Goal: Transaction & Acquisition: Subscribe to service/newsletter

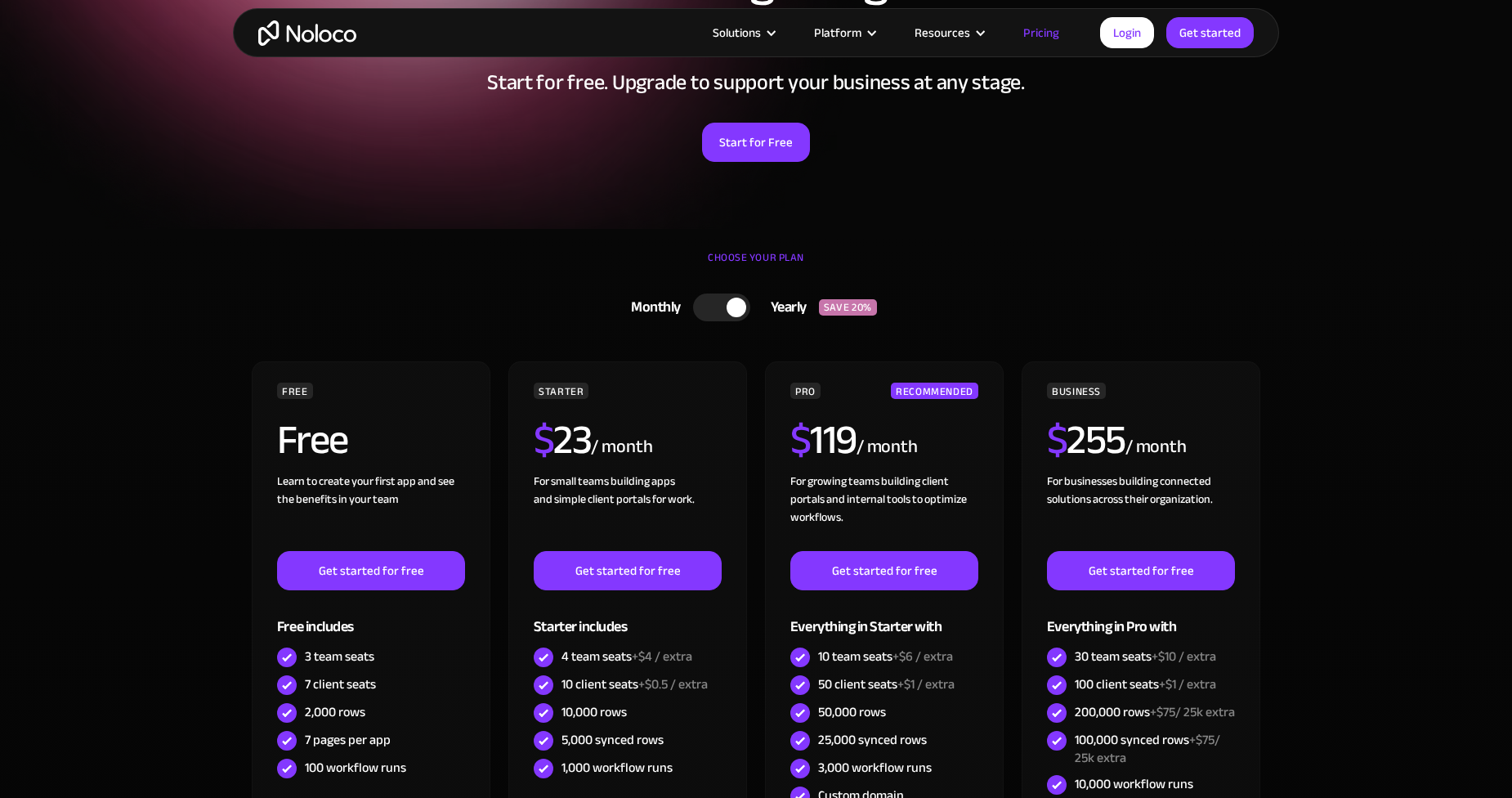
scroll to position [163, 0]
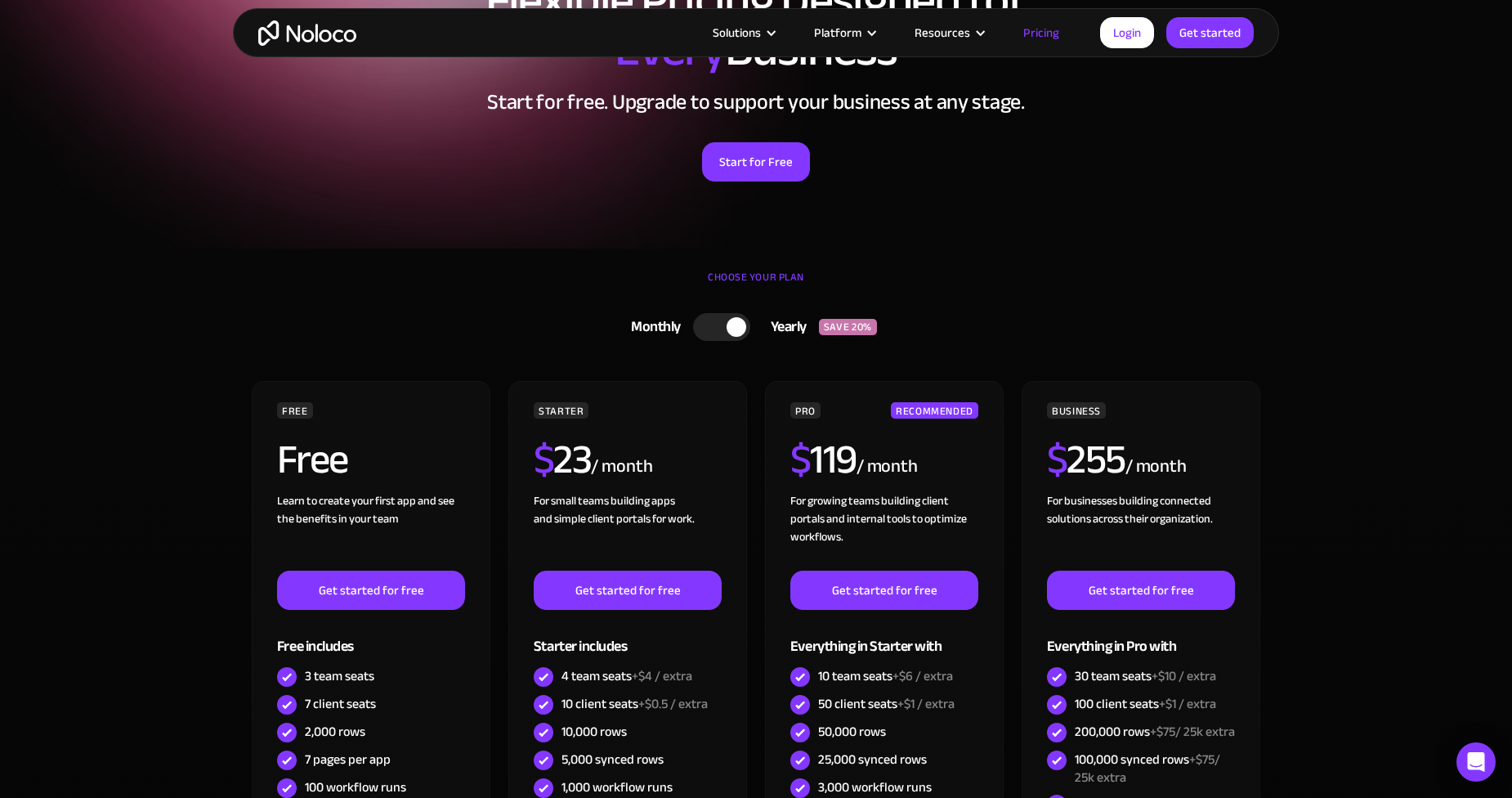
click at [731, 332] on div at bounding box center [735, 327] width 19 height 19
click at [716, 332] on div at bounding box center [712, 327] width 19 height 19
click at [744, 327] on div at bounding box center [735, 327] width 19 height 19
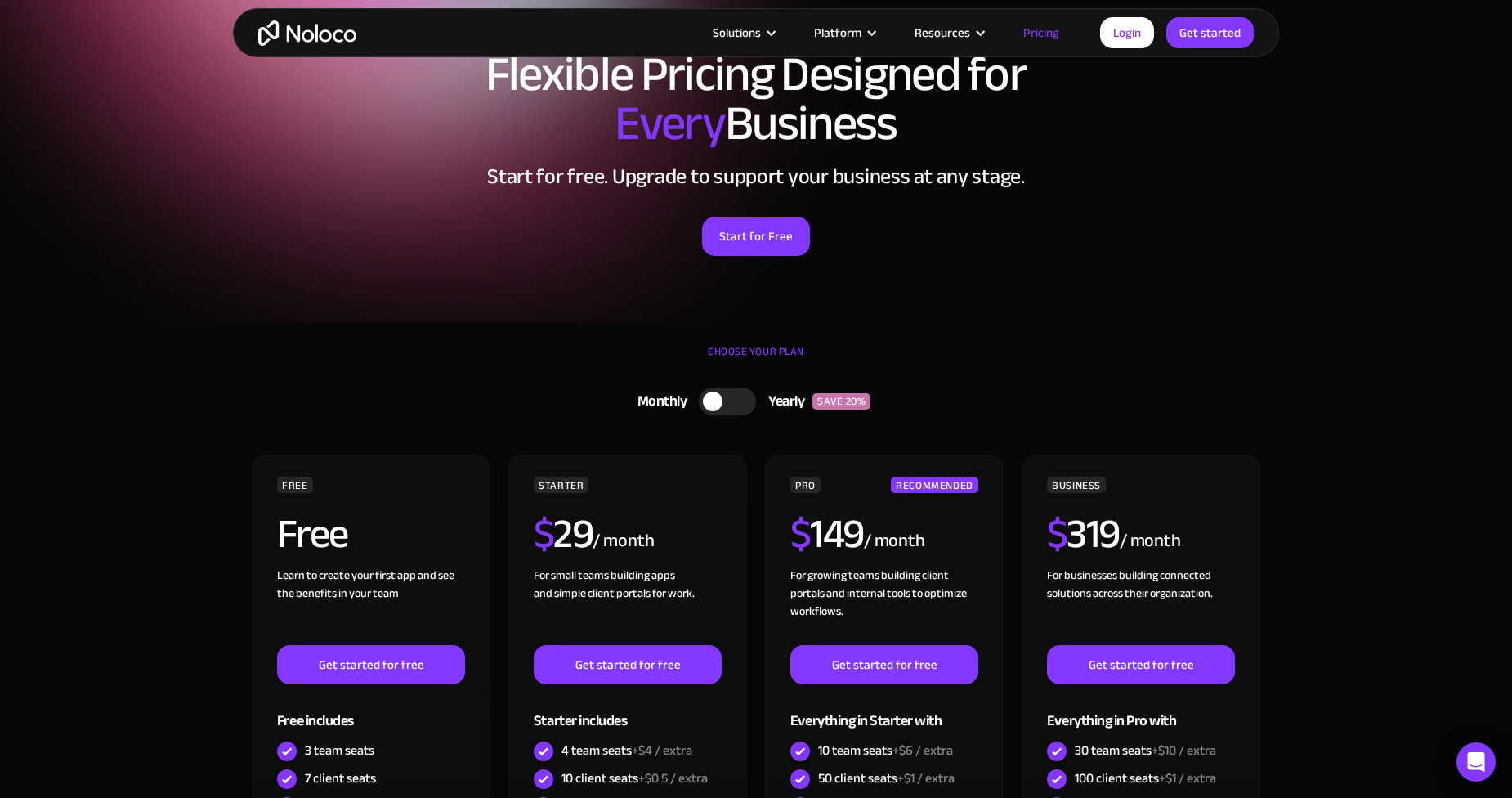
scroll to position [0, 0]
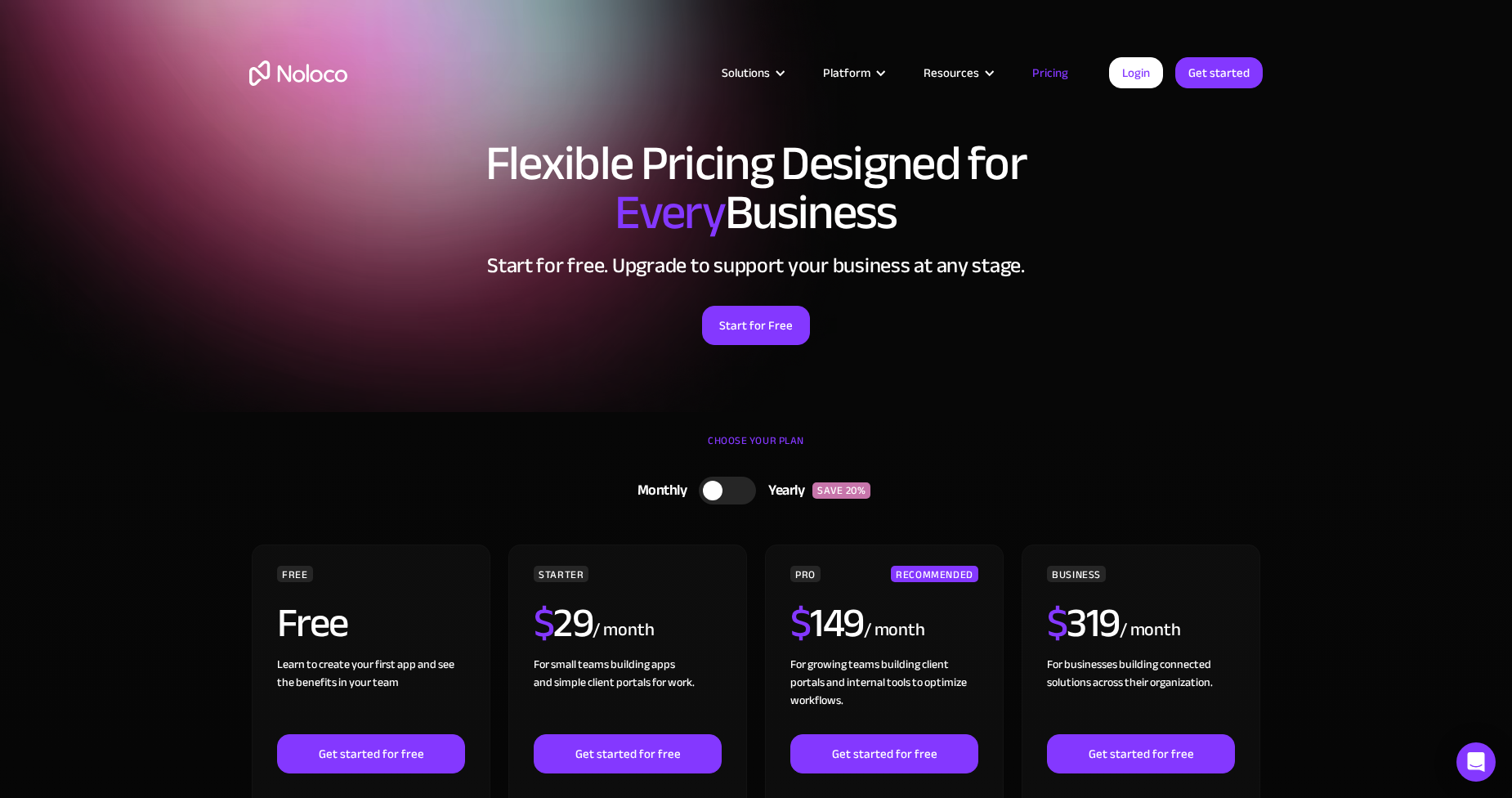
click at [1035, 77] on link "Pricing" at bounding box center [1051, 72] width 77 height 21
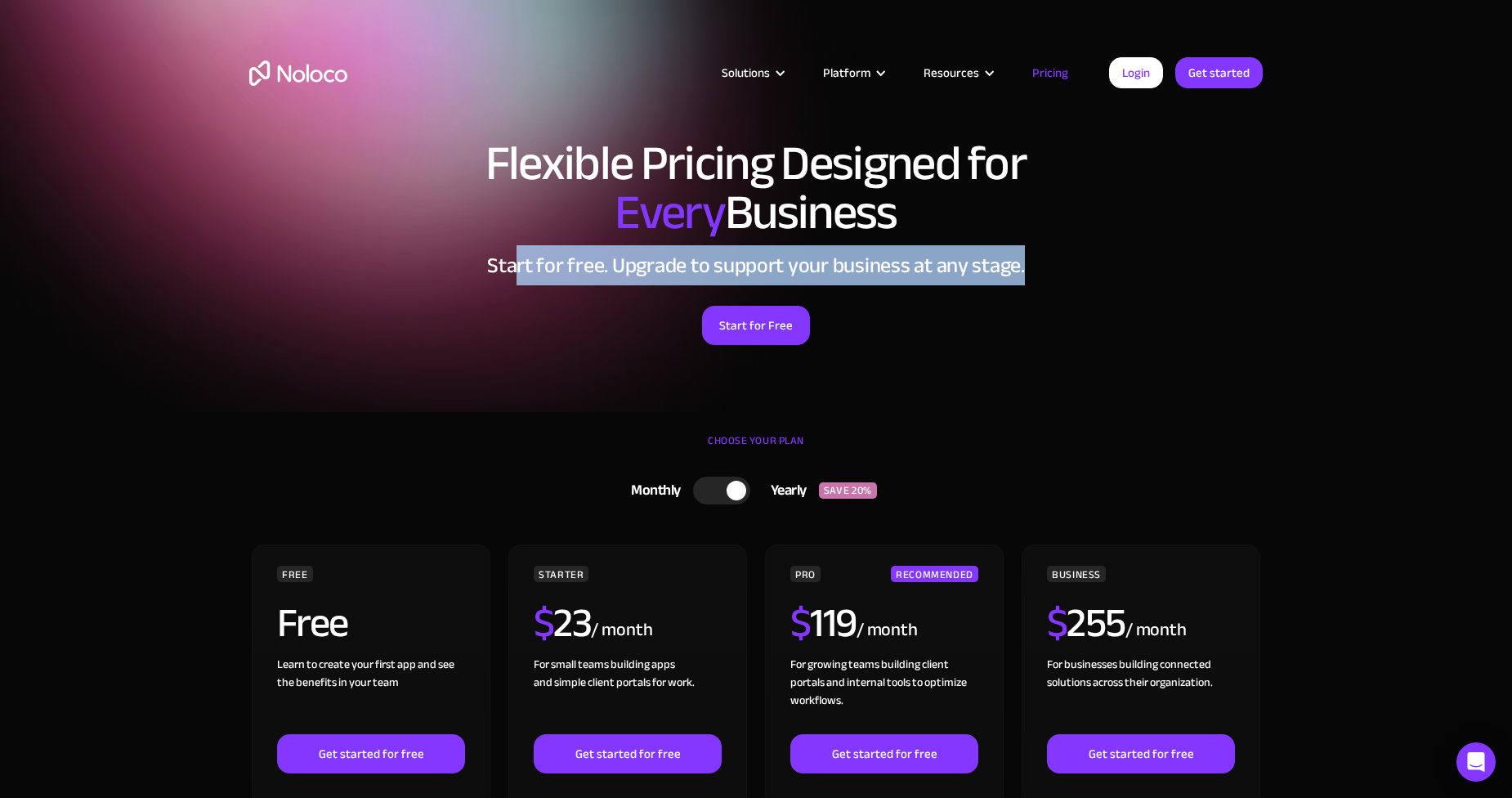
drag, startPoint x: 516, startPoint y: 268, endPoint x: 1054, endPoint y: 267, distance: 538.0
click at [1054, 267] on h2 "Start for free. Upgrade to support your business at any stage." at bounding box center [756, 265] width 1013 height 25
drag, startPoint x: 1054, startPoint y: 267, endPoint x: 1234, endPoint y: 272, distance: 180.1
click at [1234, 272] on h2 "Start for free. Upgrade to support your business at any stage." at bounding box center [756, 265] width 1013 height 25
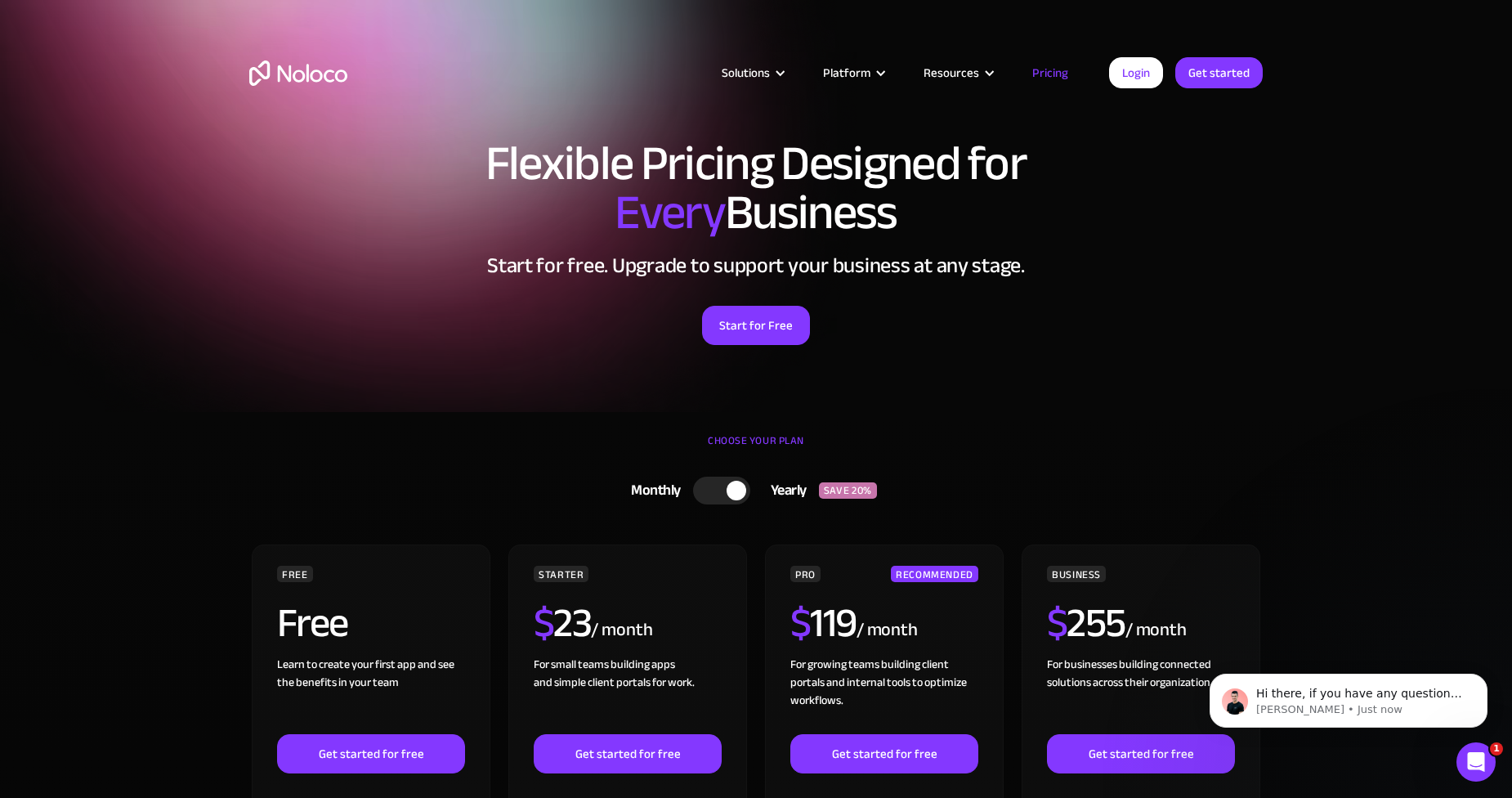
click at [1054, 76] on link "Pricing" at bounding box center [1051, 72] width 77 height 21
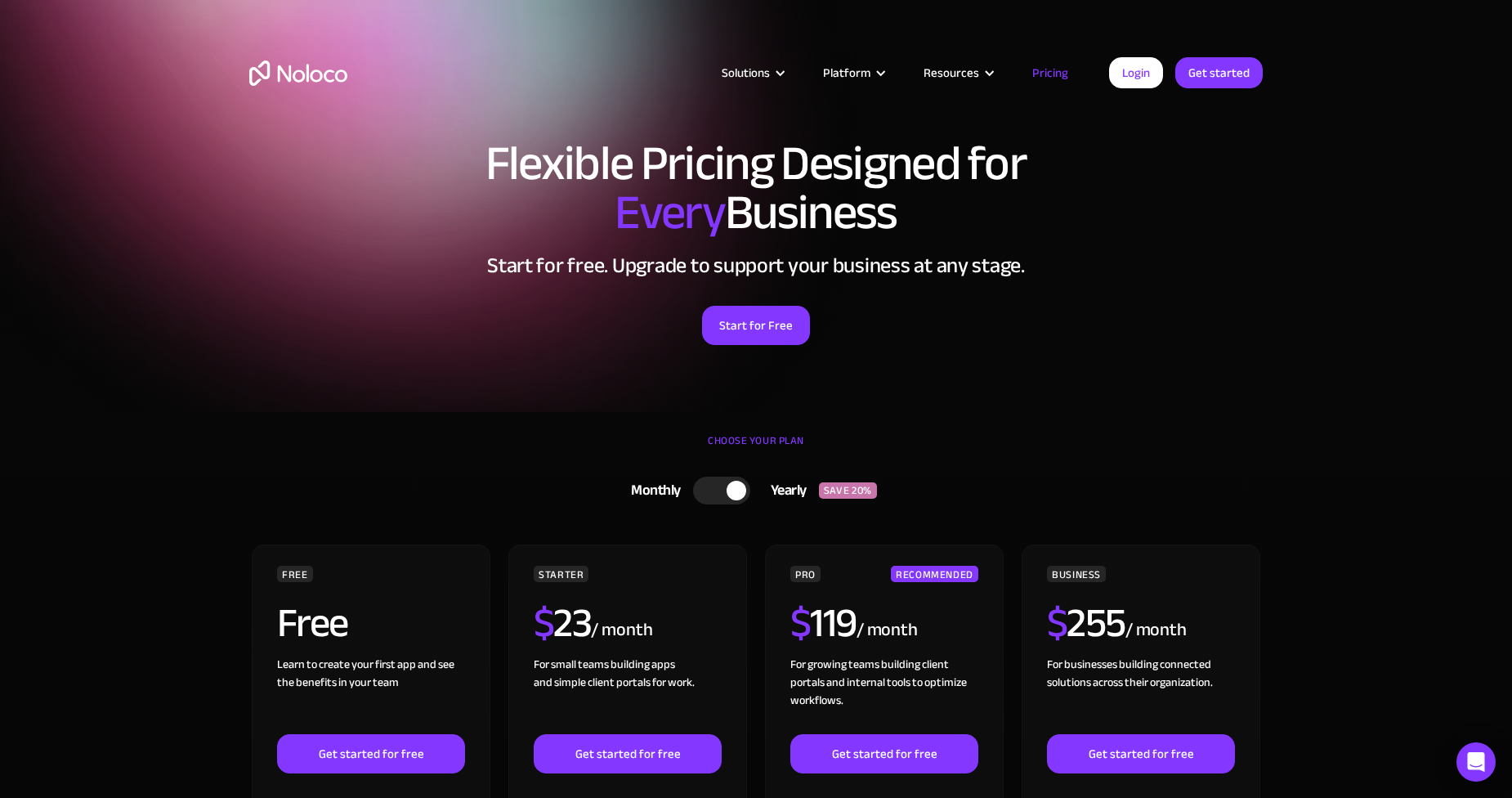
click at [716, 488] on div at bounding box center [722, 491] width 57 height 28
click at [726, 493] on div at bounding box center [727, 491] width 57 height 28
click at [726, 493] on div at bounding box center [735, 490] width 19 height 19
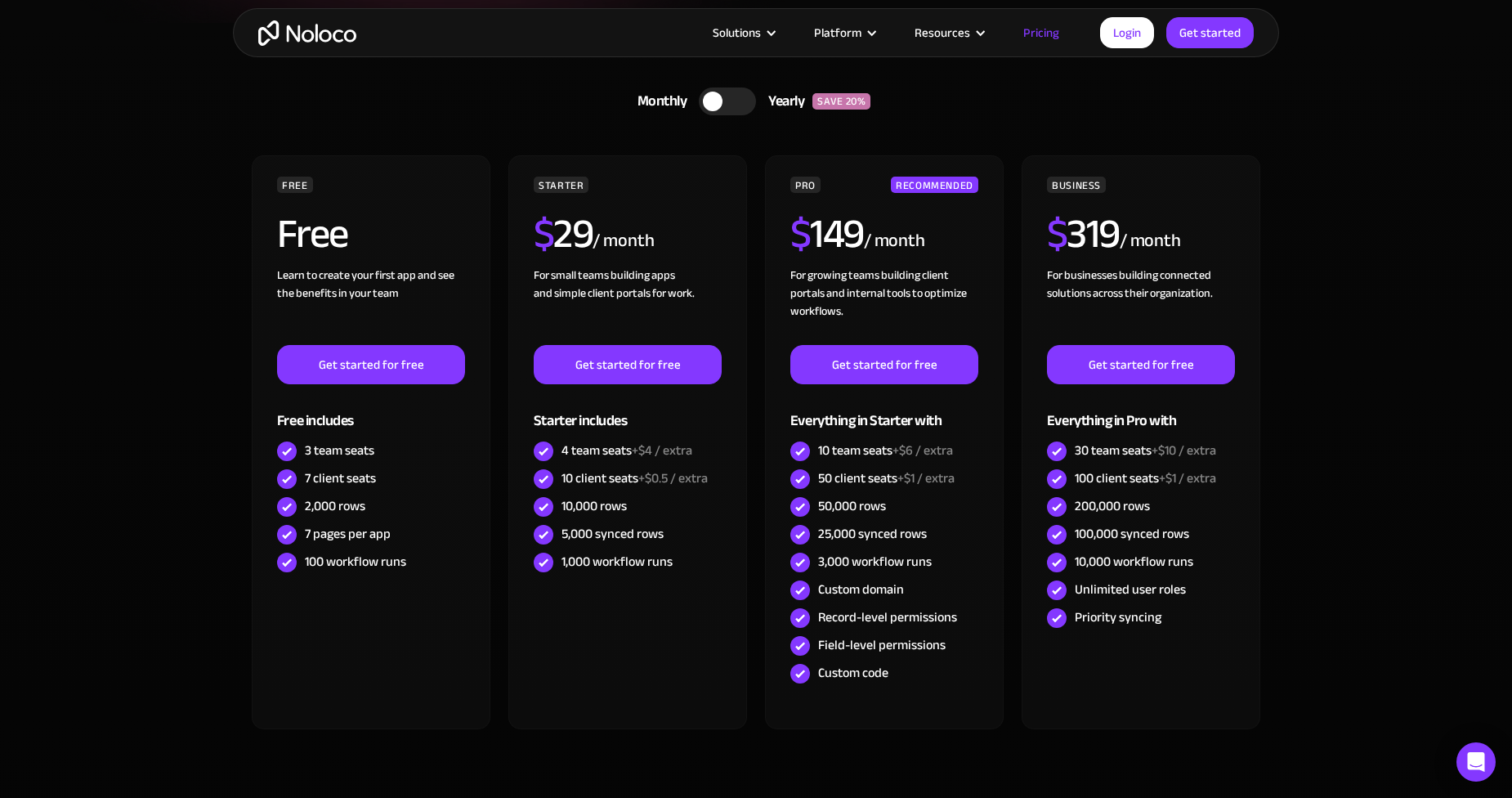
scroll to position [409, 0]
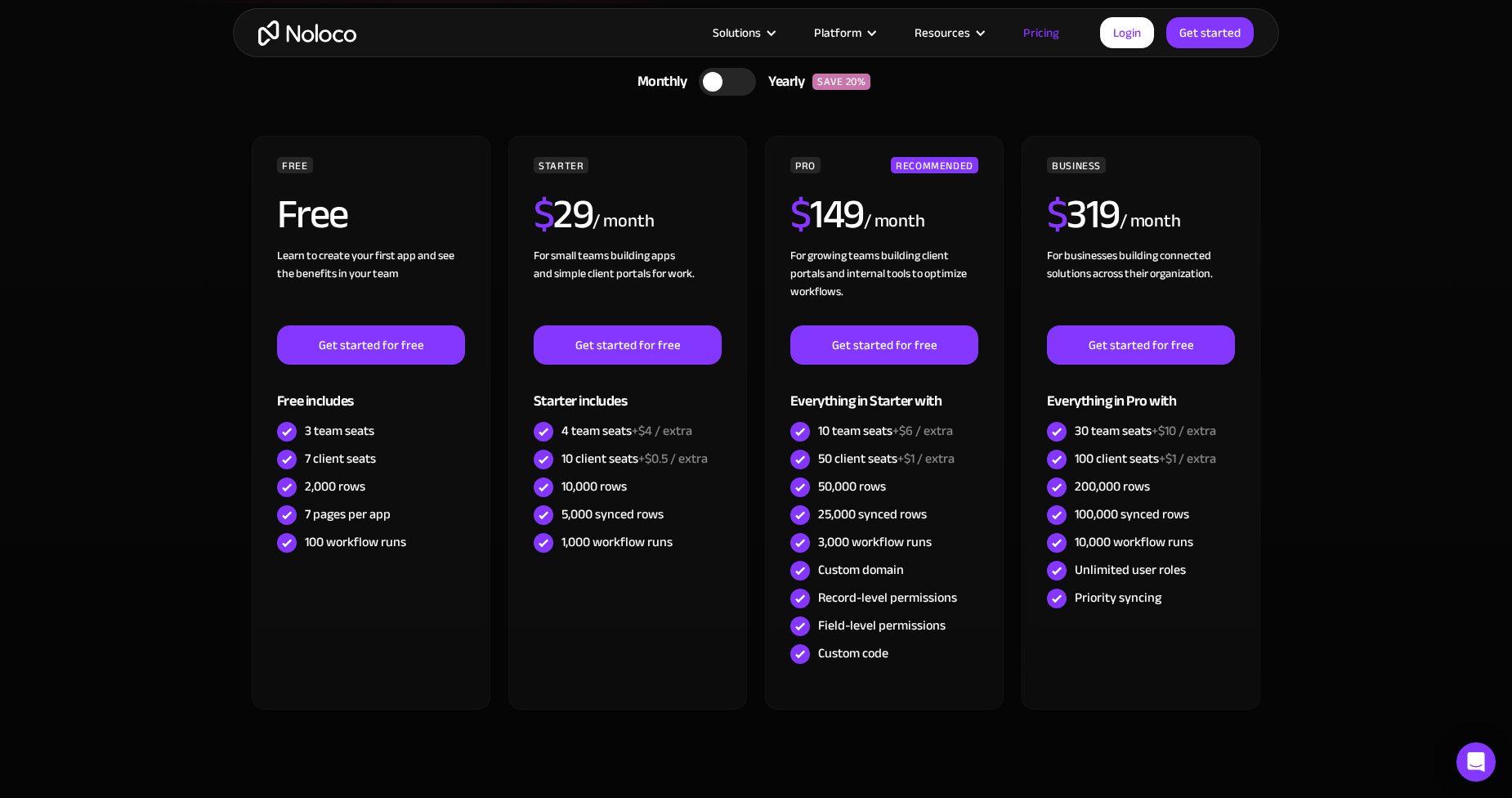
click at [1397, 340] on section "CHOOSE YOUR PLAN Monthly Yearly SAVE 20% Monthly Yearly SAVE 20% FREE Free Lear…" at bounding box center [756, 425] width 1512 height 842
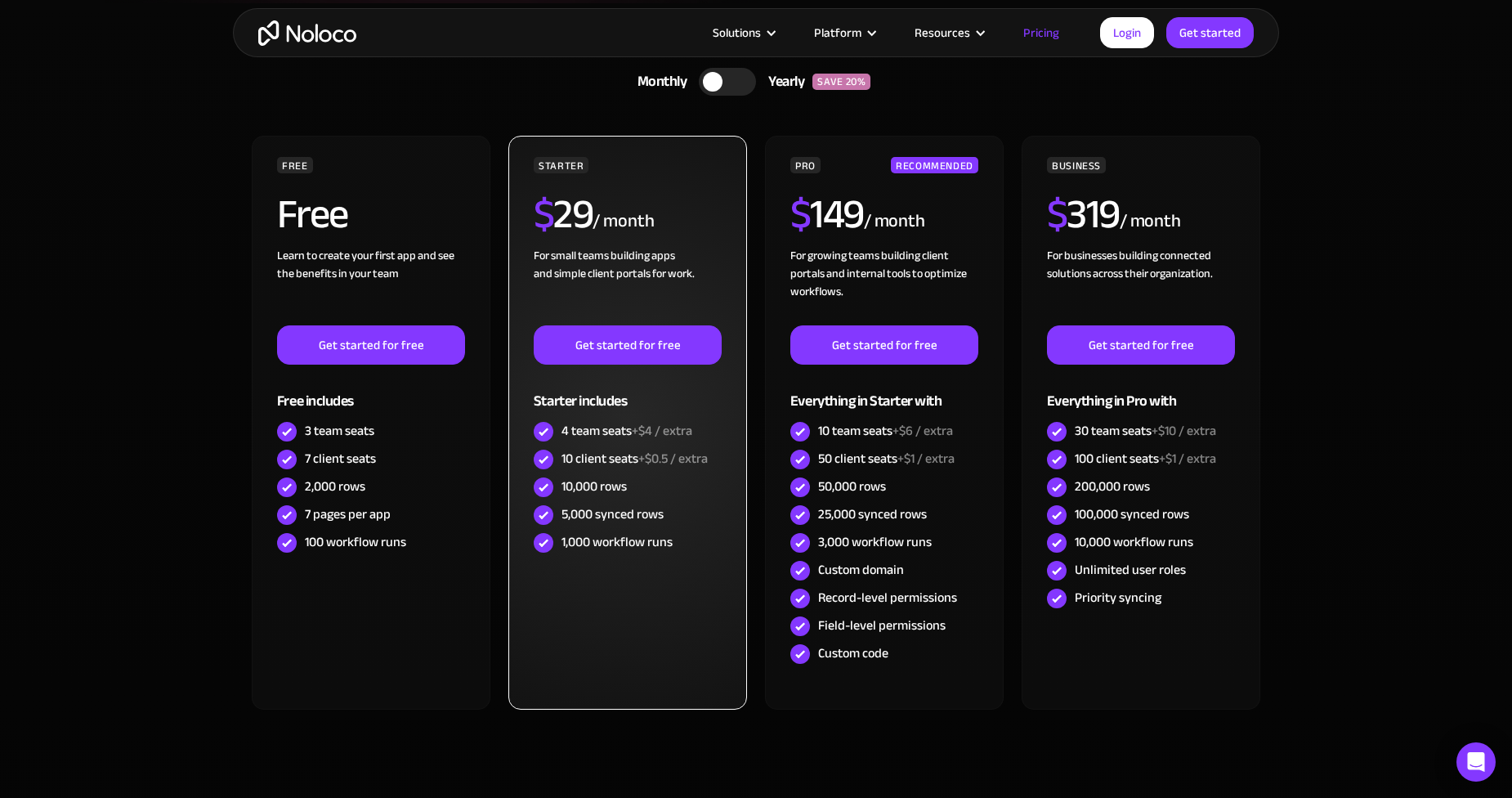
click at [624, 276] on div "For small teams building apps and simple client portals for work. ‍" at bounding box center [627, 286] width 188 height 79
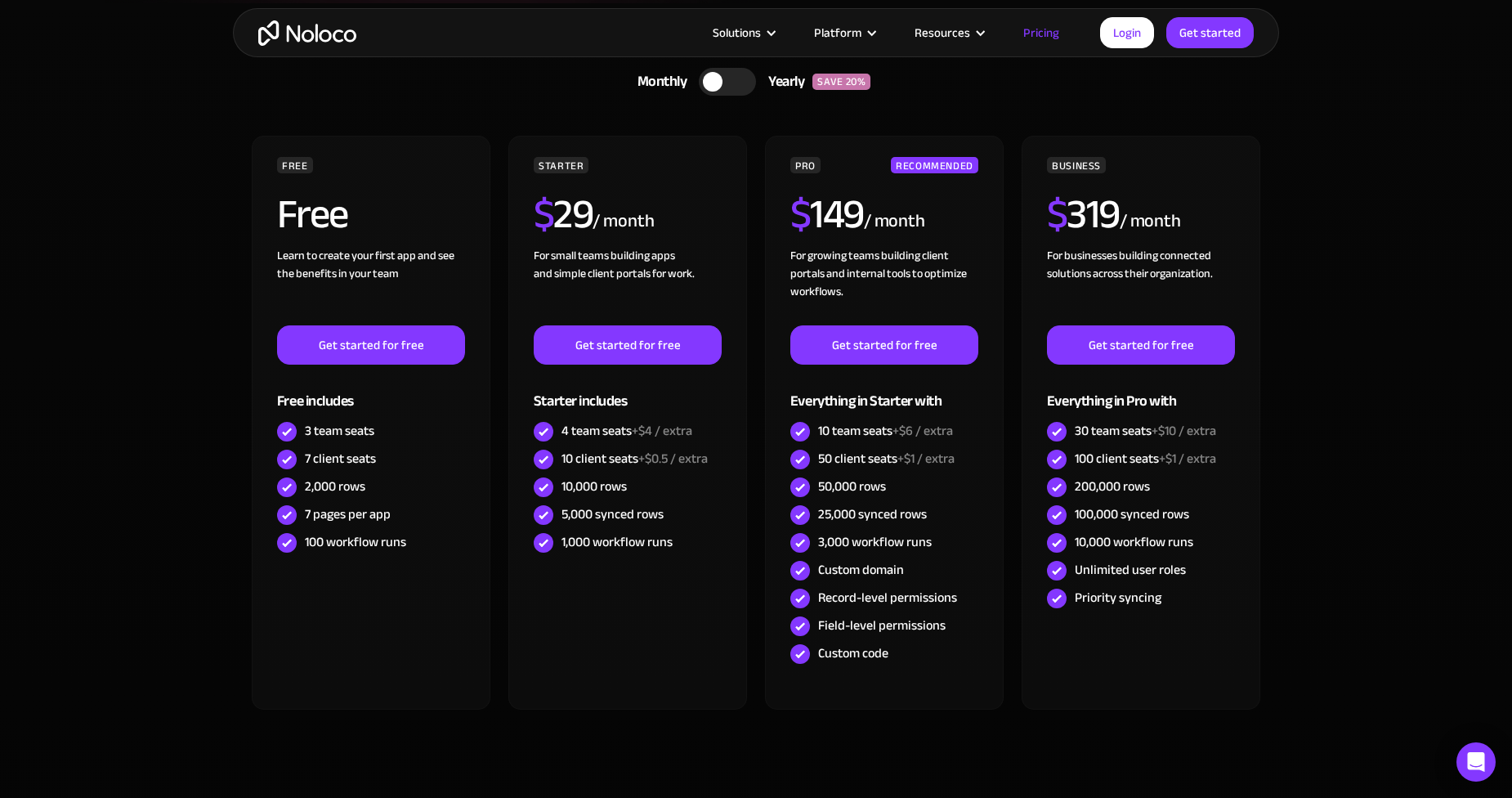
click at [1035, 33] on link "Pricing" at bounding box center [1042, 32] width 77 height 21
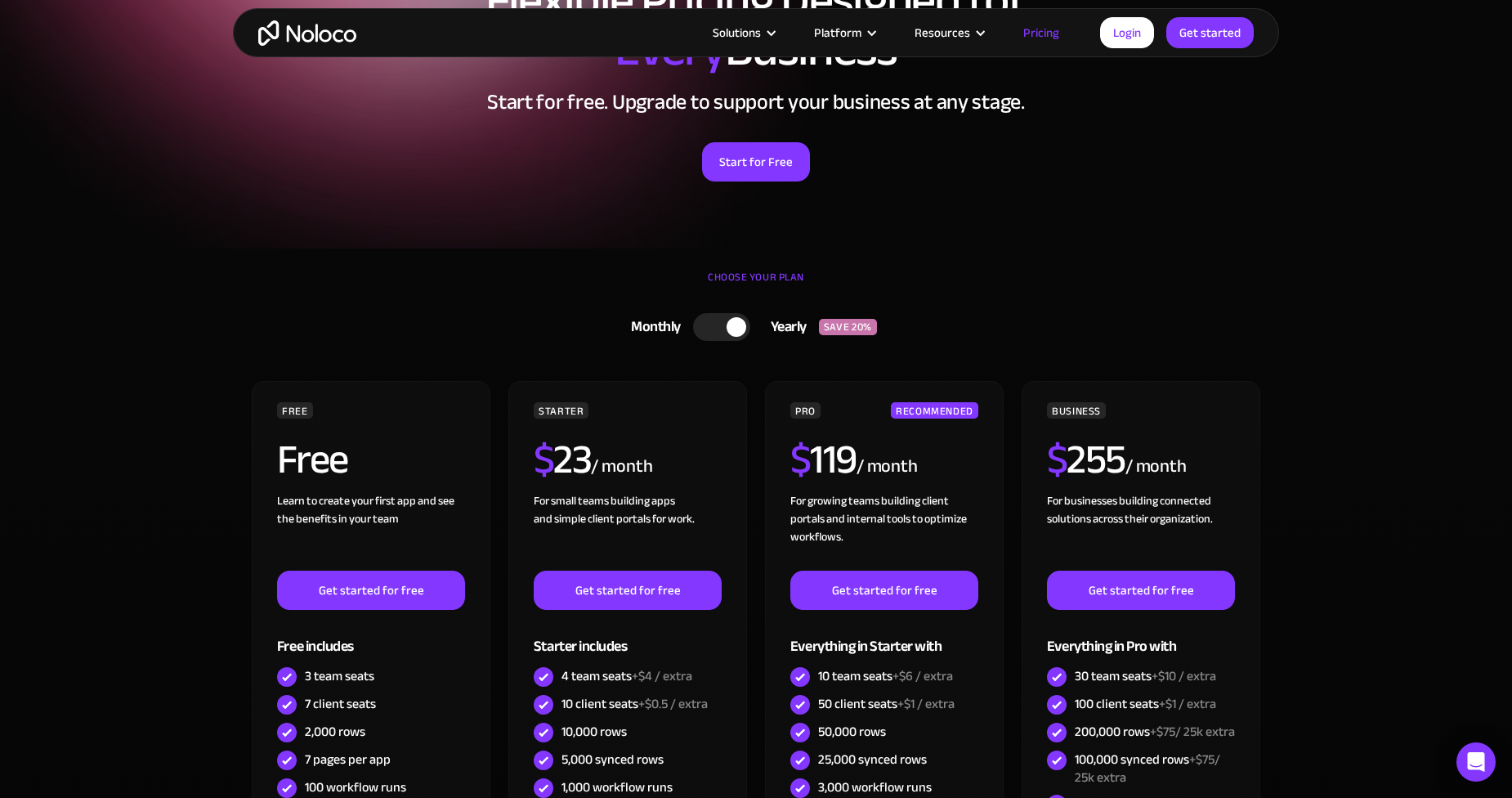
click at [734, 320] on div at bounding box center [735, 327] width 19 height 19
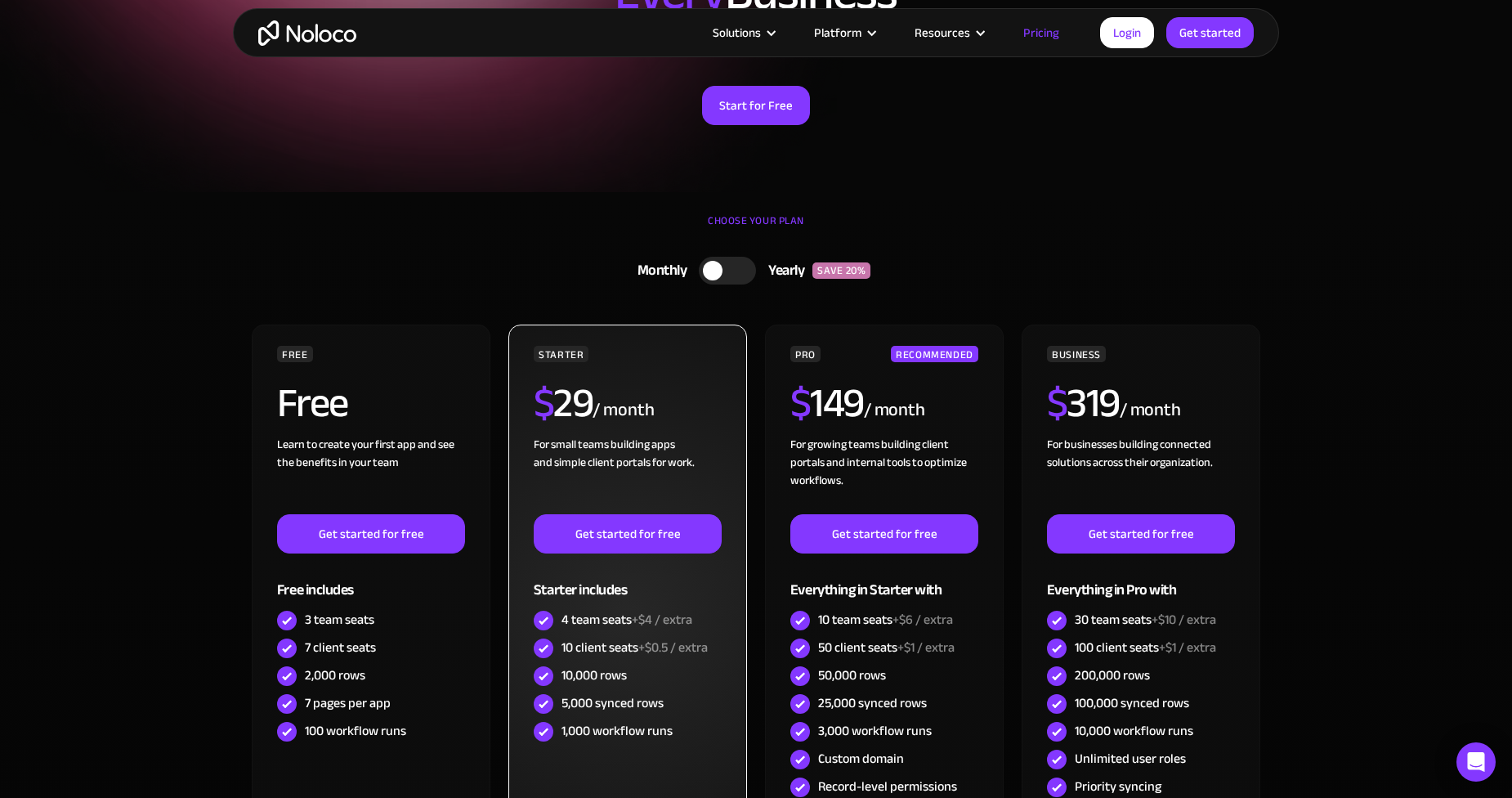
scroll to position [327, 0]
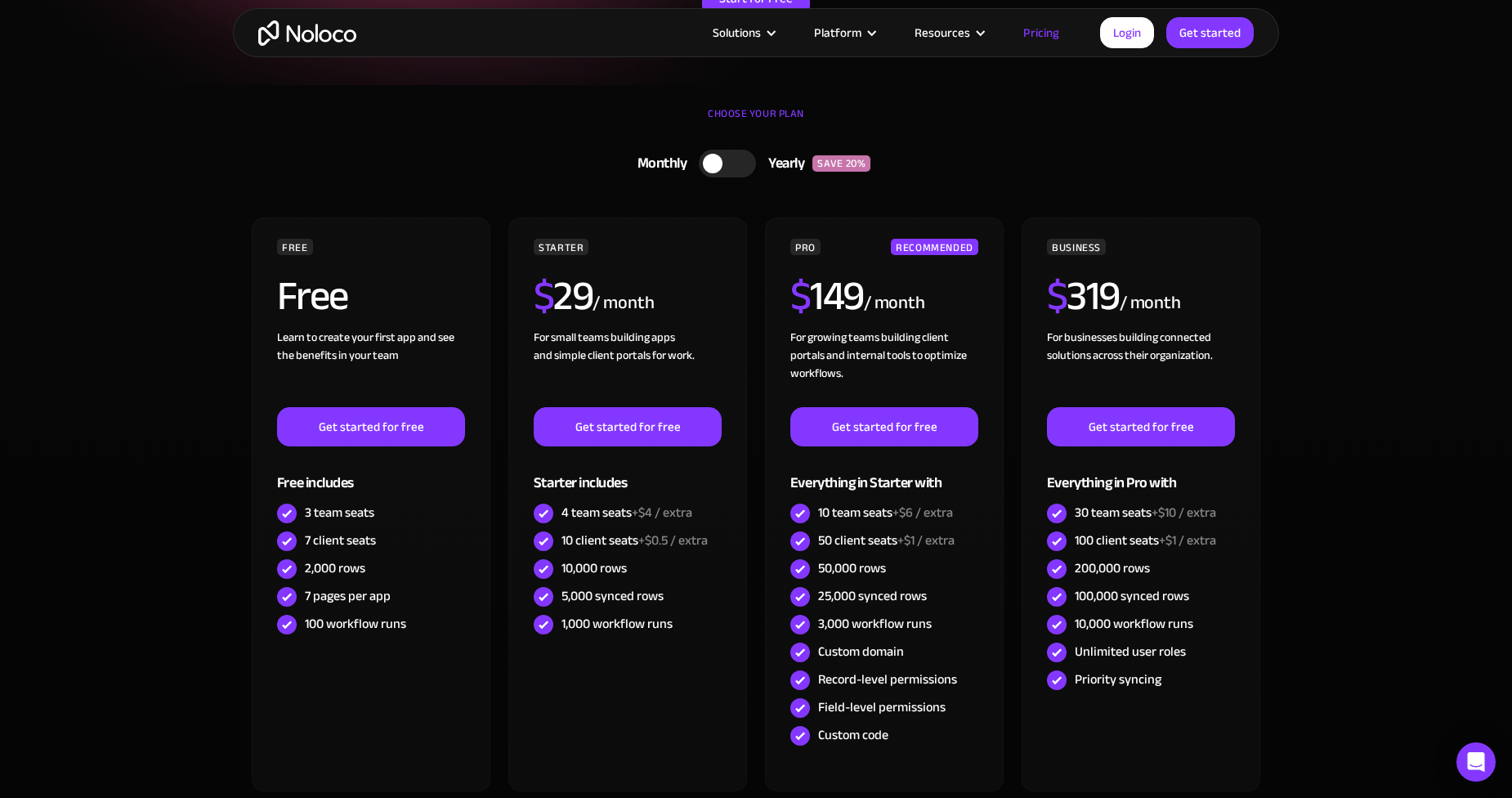
click at [85, 116] on section "CHOOSE YOUR PLAN Monthly Yearly SAVE 20% Monthly Yearly SAVE 20% FREE Free Lear…" at bounding box center [756, 506] width 1512 height 842
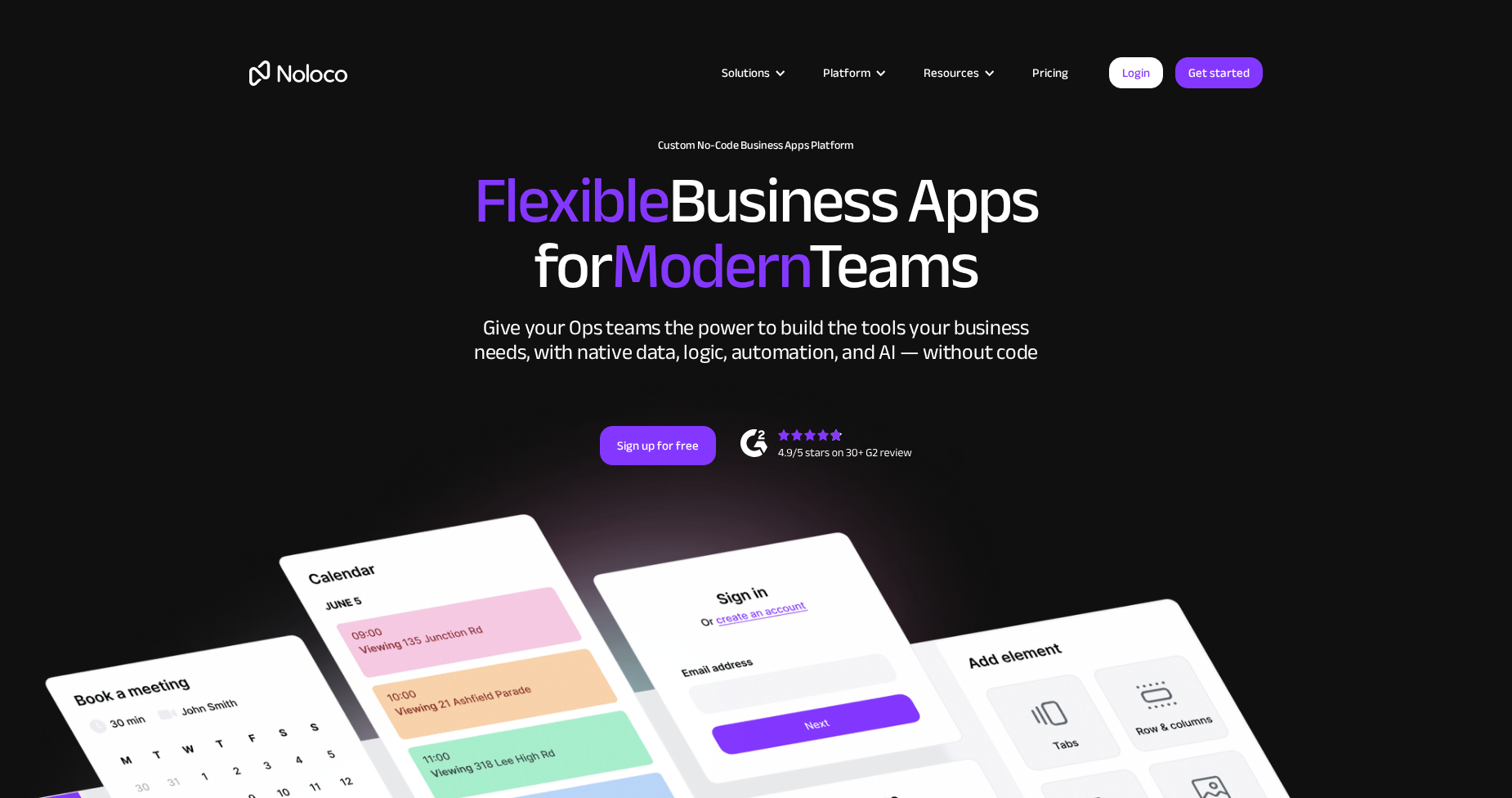
click at [1058, 73] on link "Pricing" at bounding box center [1051, 72] width 77 height 21
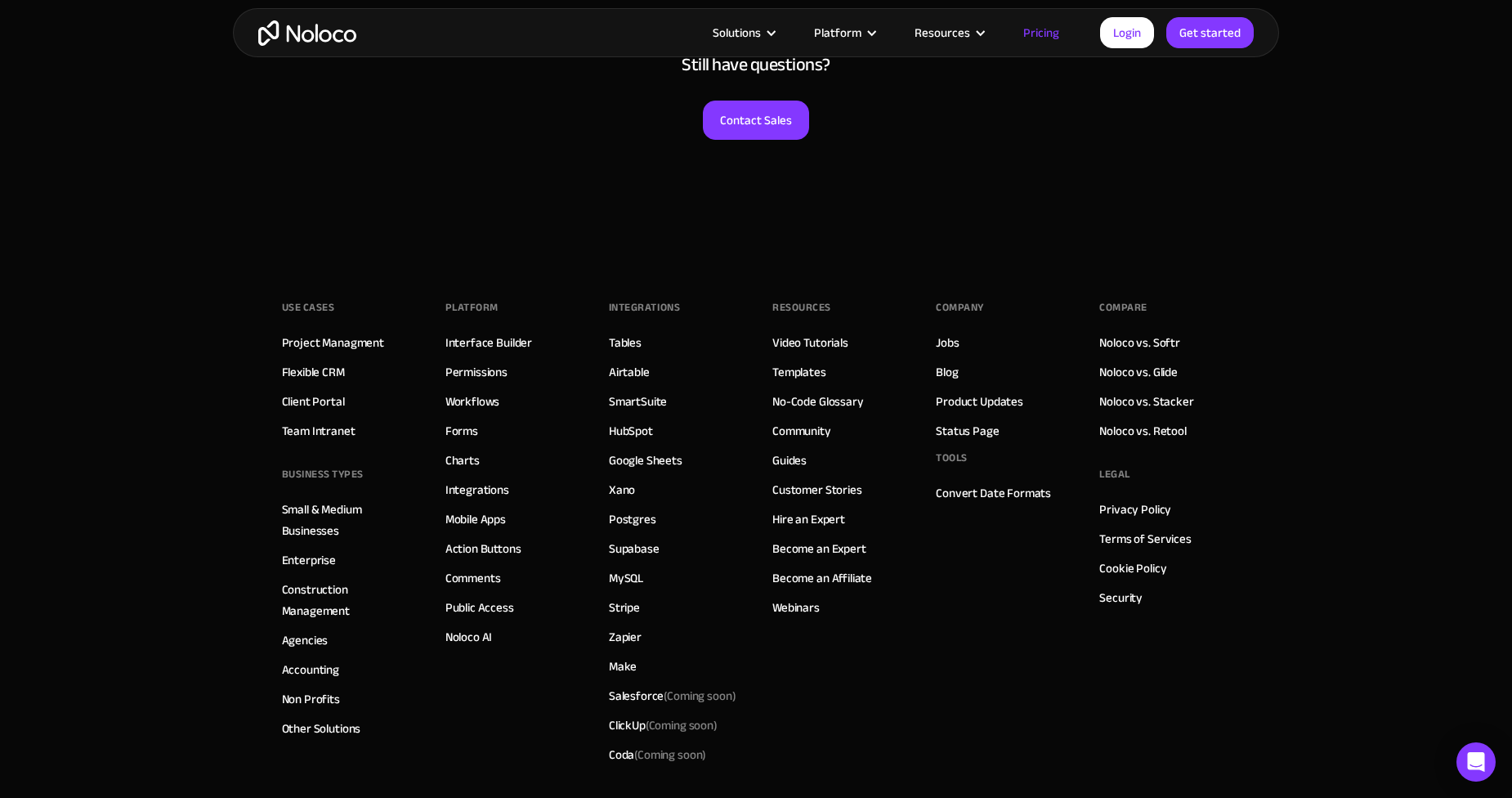
scroll to position [8152, 0]
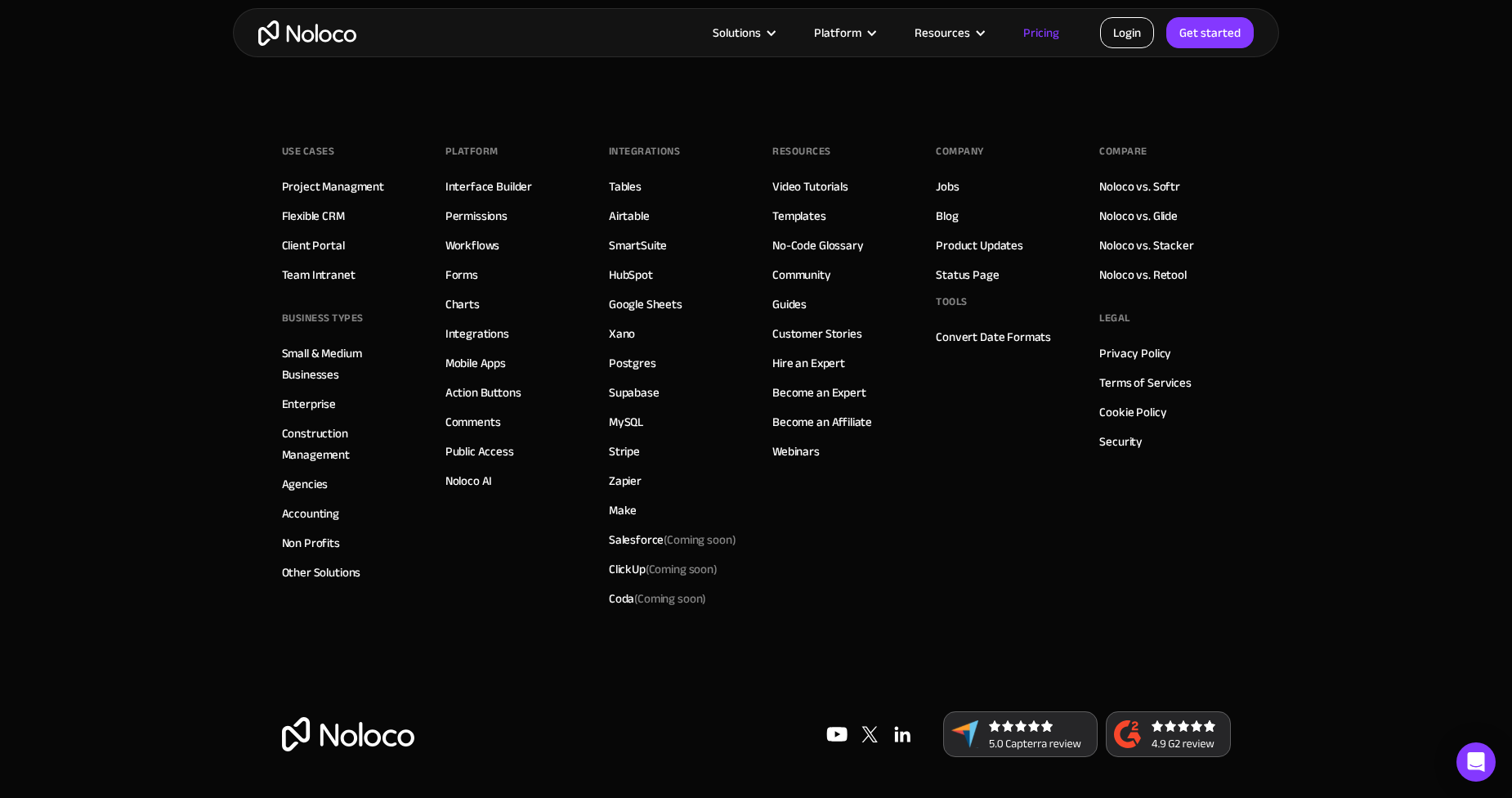
click at [1128, 31] on link "Login" at bounding box center [1127, 33] width 54 height 31
click at [1087, 29] on article "Solutions Use Cases Business Types Project Management Keep track of customers, …" at bounding box center [728, 32] width 744 height 21
click at [1120, 31] on link "Login" at bounding box center [1127, 33] width 54 height 31
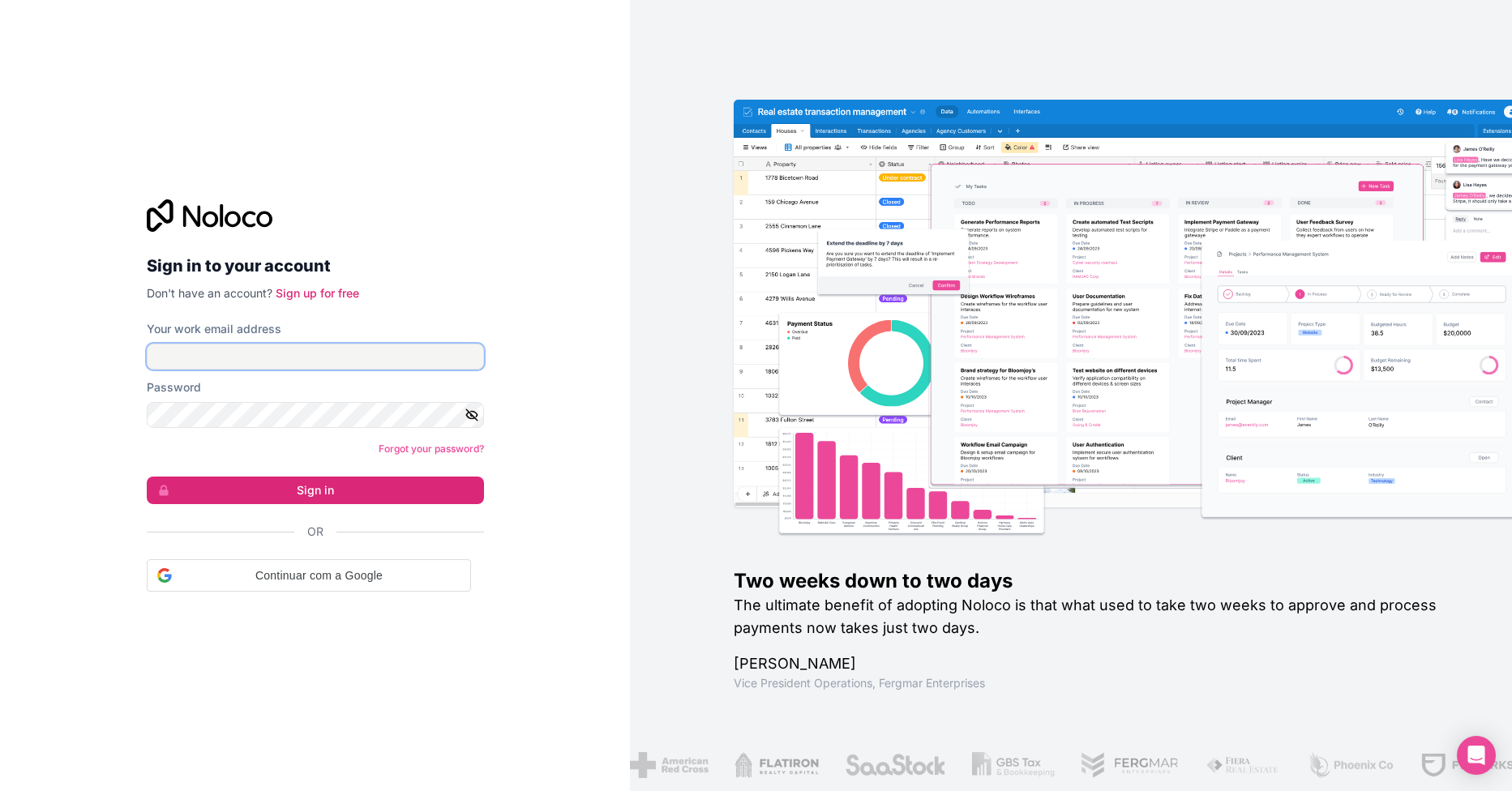
type input "luis.lopes@resolveja.pt"
click at [251, 359] on input "luis.lopes@resolveja.pt" at bounding box center [315, 356] width 337 height 26
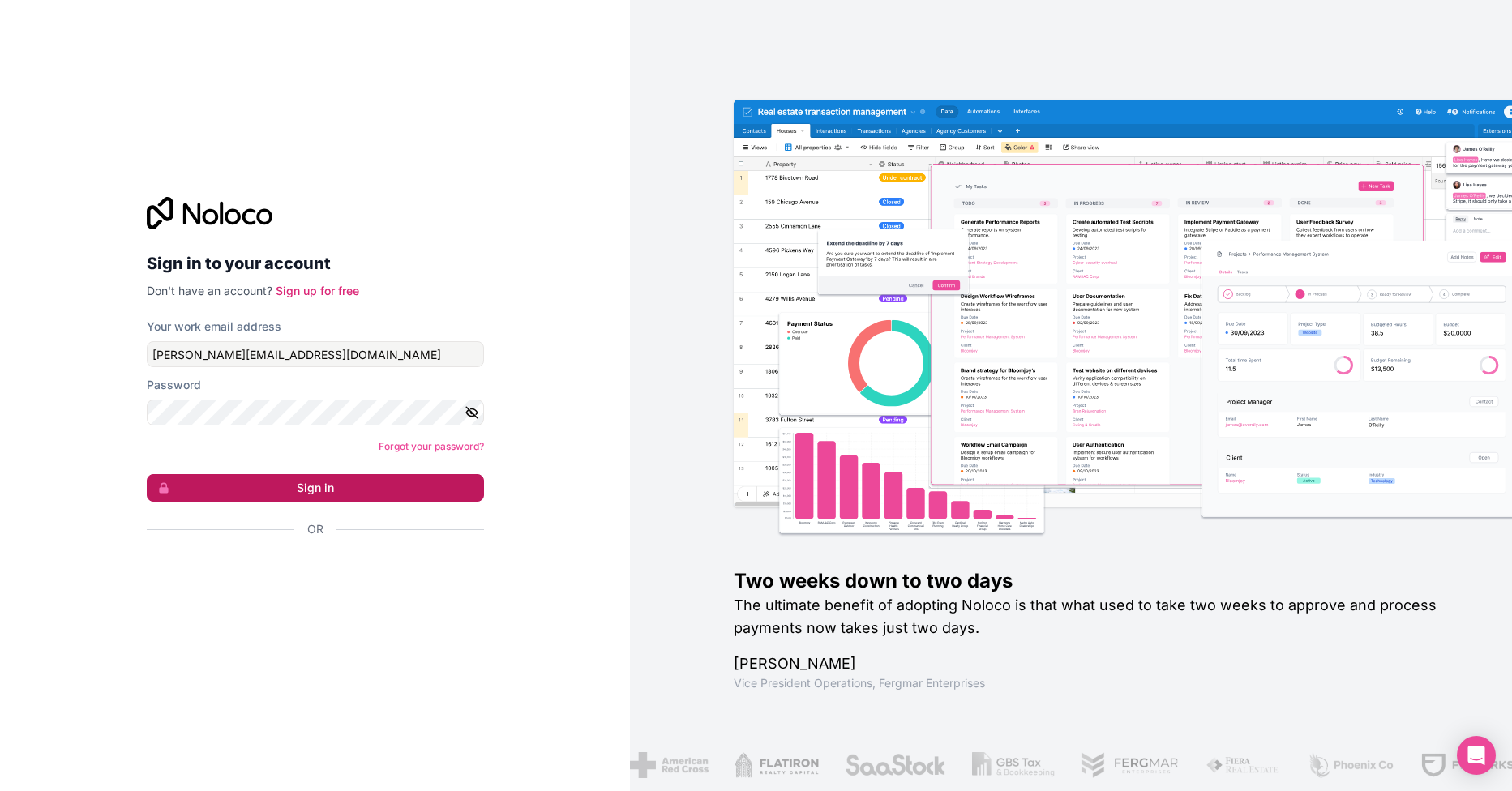
click at [276, 478] on button "Sign in" at bounding box center [315, 487] width 337 height 27
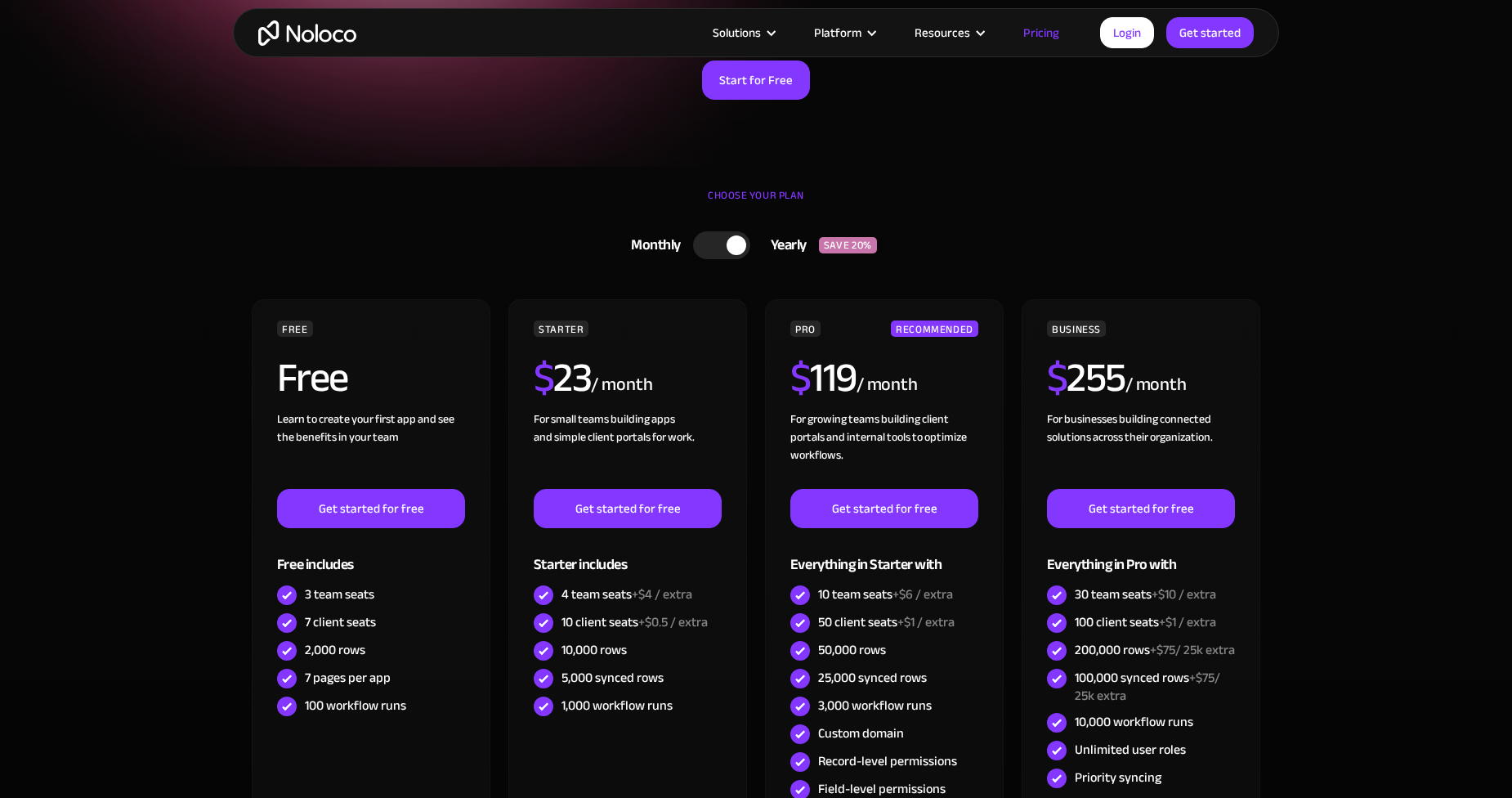
click at [734, 247] on div at bounding box center [735, 245] width 19 height 19
